Goal: Transaction & Acquisition: Purchase product/service

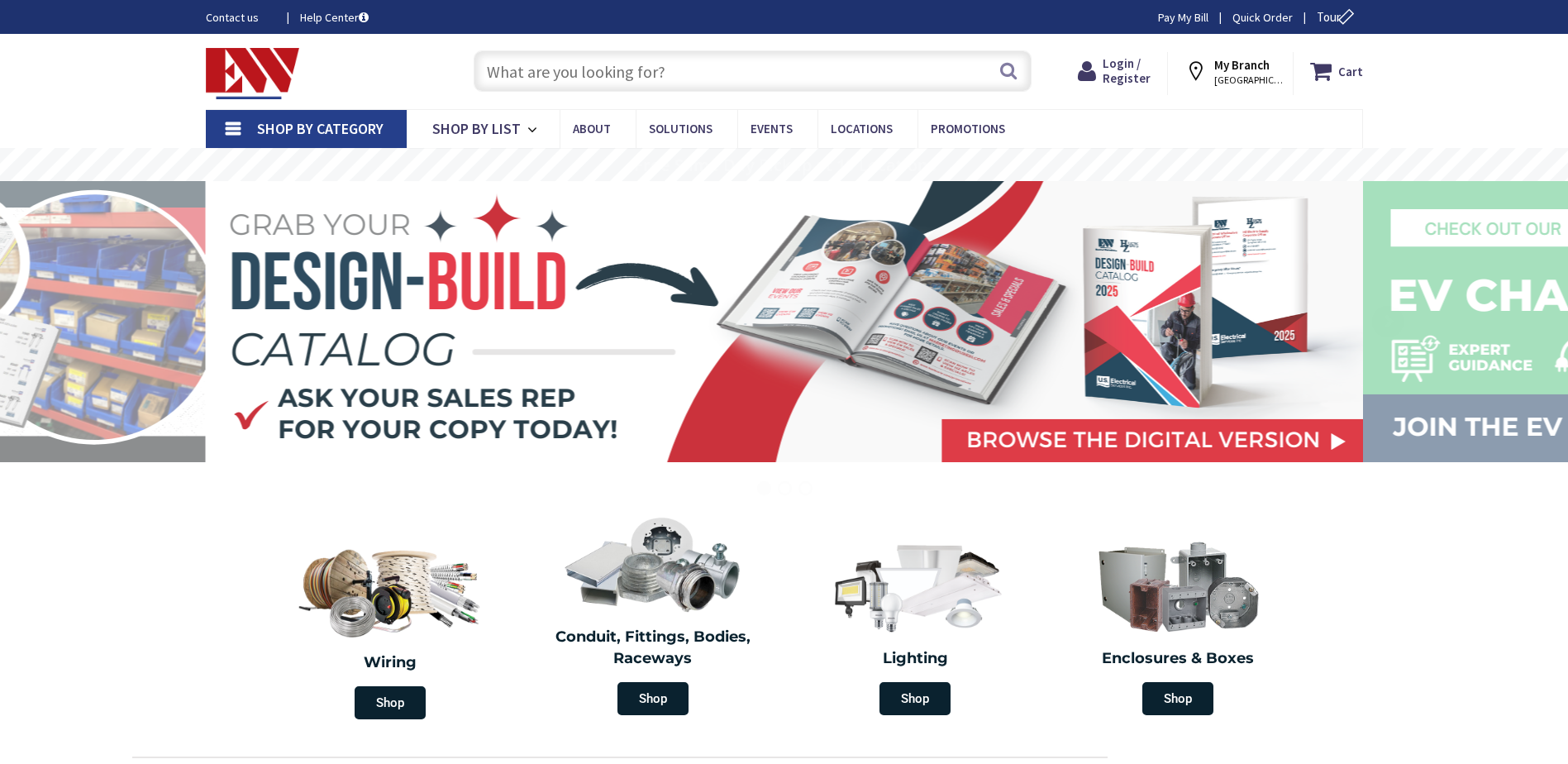
paste input "nutone 9093n fanlight heater"
type input "nutone 9093n fanlight heater"
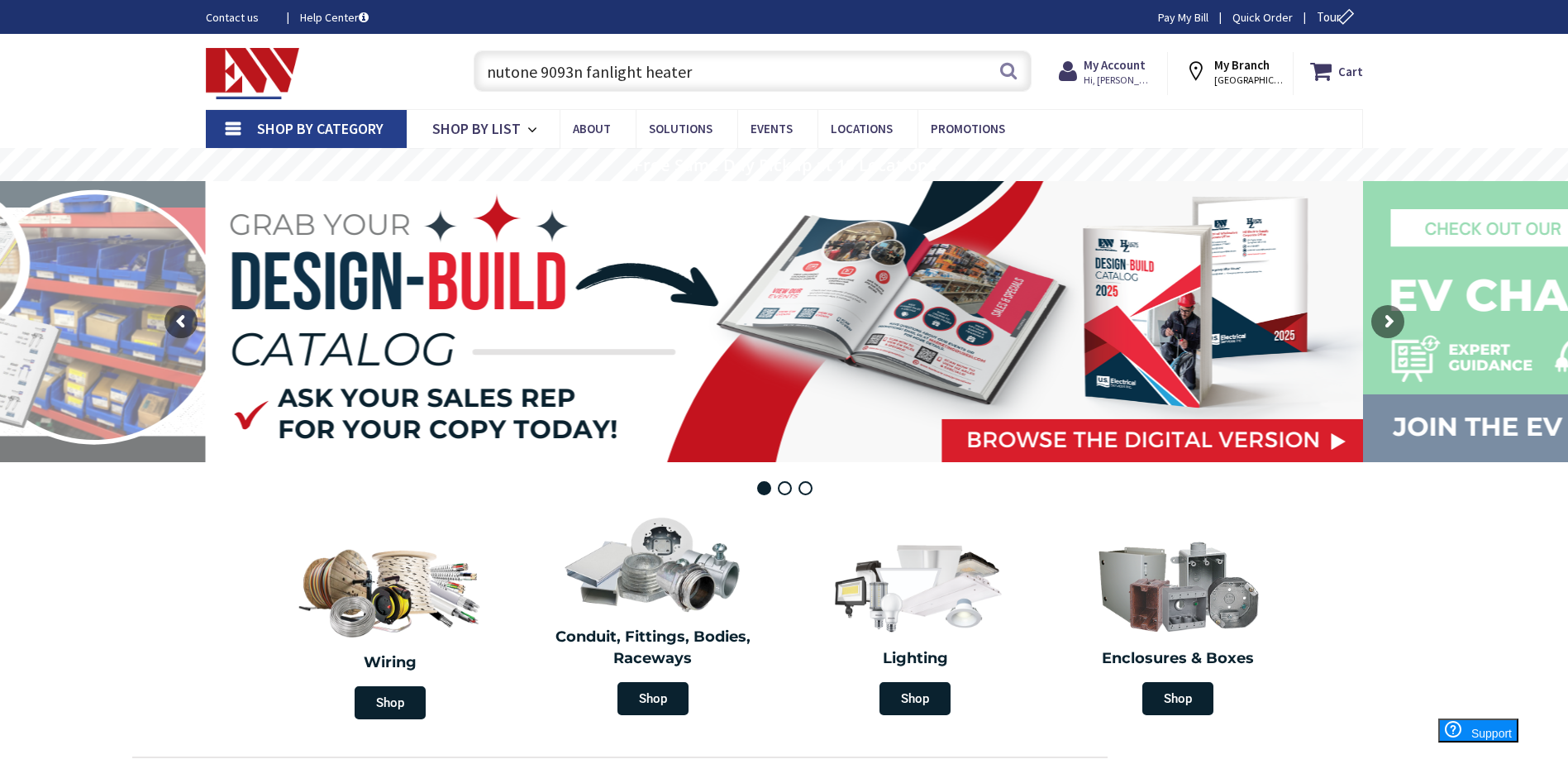
drag, startPoint x: 700, startPoint y: 72, endPoint x: 427, endPoint y: 67, distance: 273.0
click at [427, 67] on div "Toggle Nav nutone 9093n fanlight heater Search Cart My Cart Close" at bounding box center [784, 72] width 1182 height 56
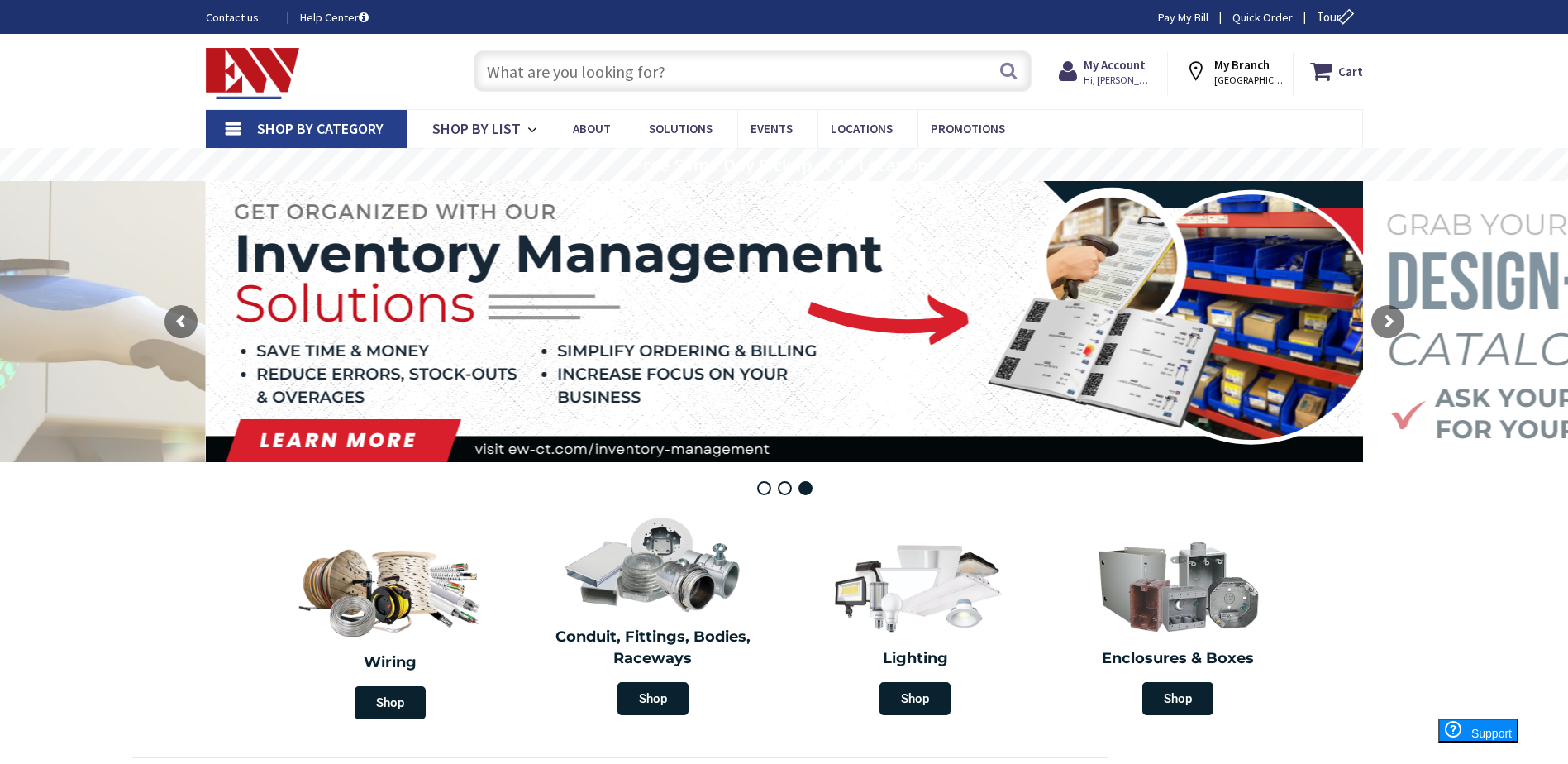
paste input "DH364NRK"
type input "DH364NRK"
click at [1013, 78] on button "Search" at bounding box center [1009, 70] width 22 height 37
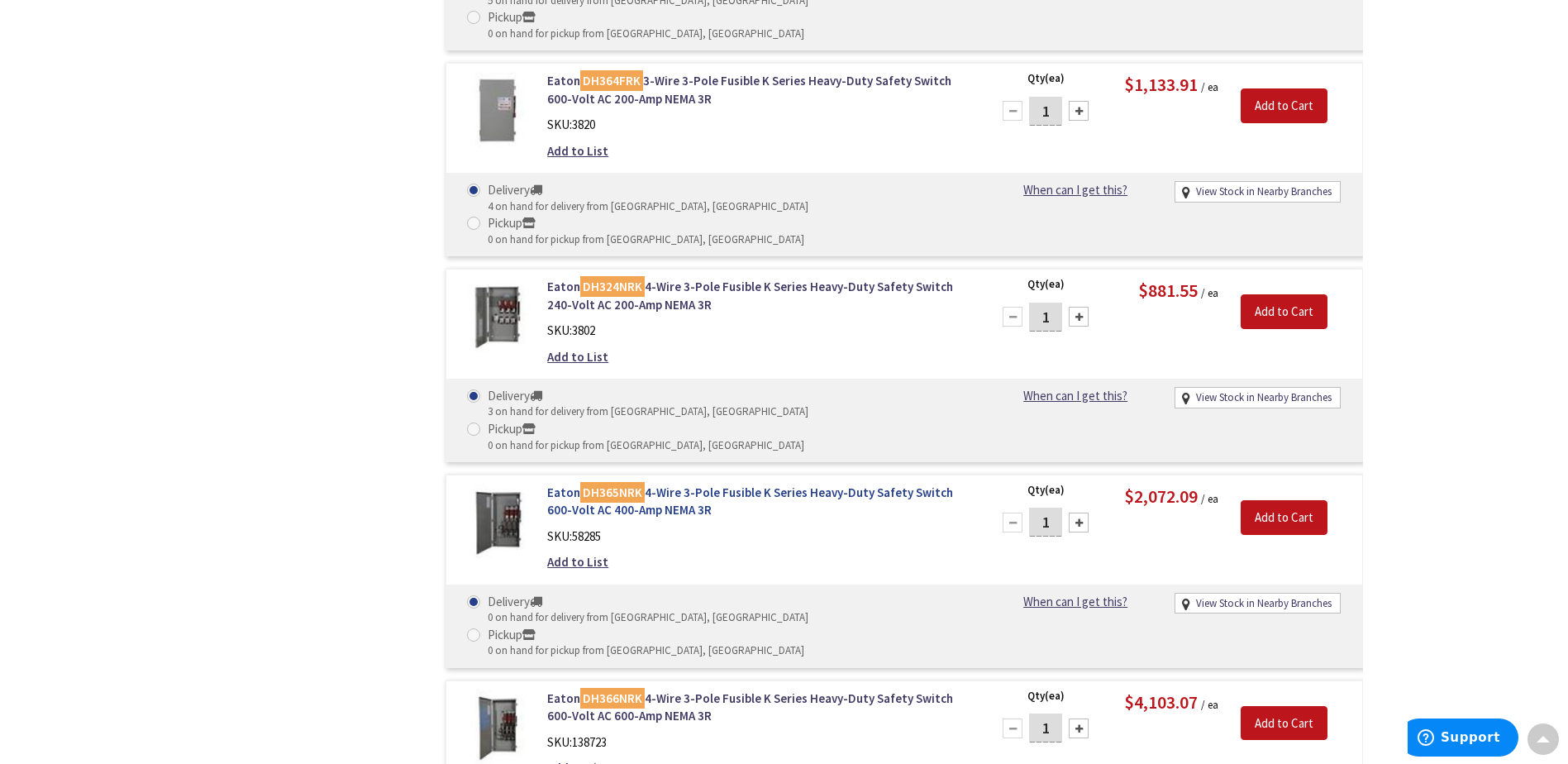
scroll to position [1488, 0]
